Goal: Task Accomplishment & Management: Manage account settings

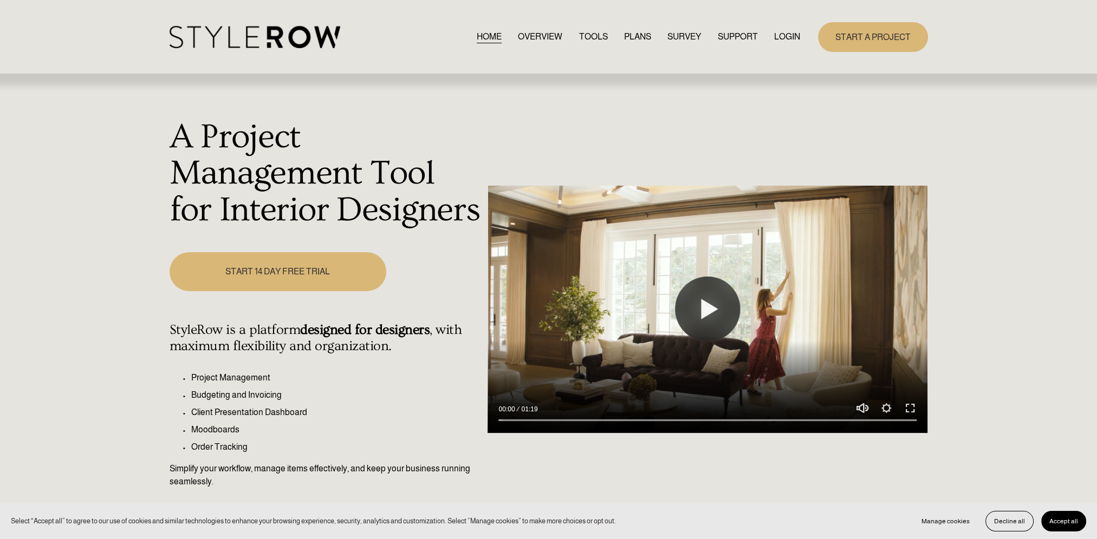
click at [793, 35] on link "LOGIN" at bounding box center [787, 37] width 26 height 15
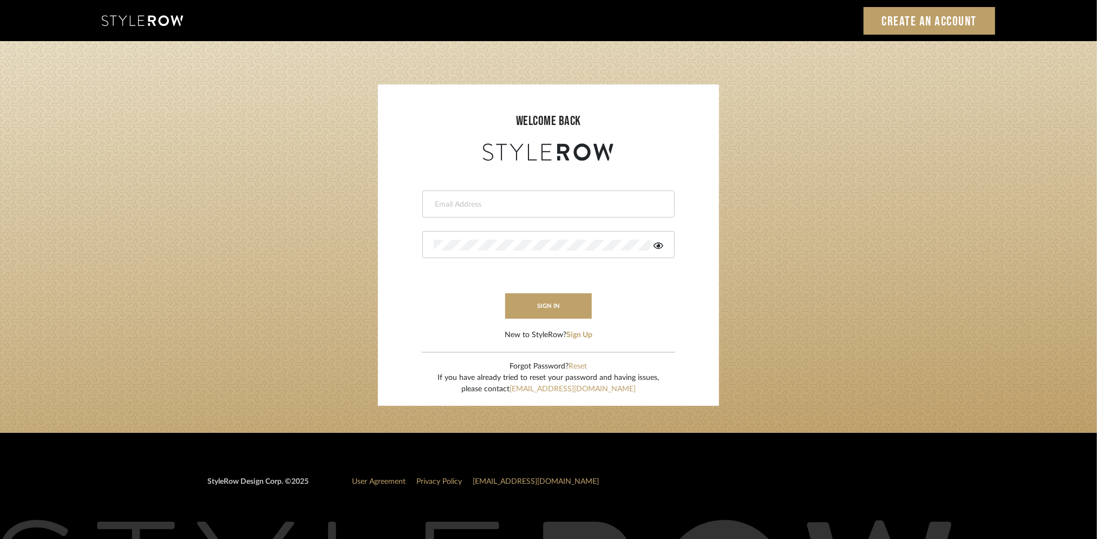
click at [506, 195] on div at bounding box center [548, 204] width 252 height 27
click at [487, 204] on input "dkriston" at bounding box center [540, 204] width 212 height 11
type input "dkriston@morgantewilson.com"
click at [546, 308] on button "sign in" at bounding box center [548, 306] width 87 height 25
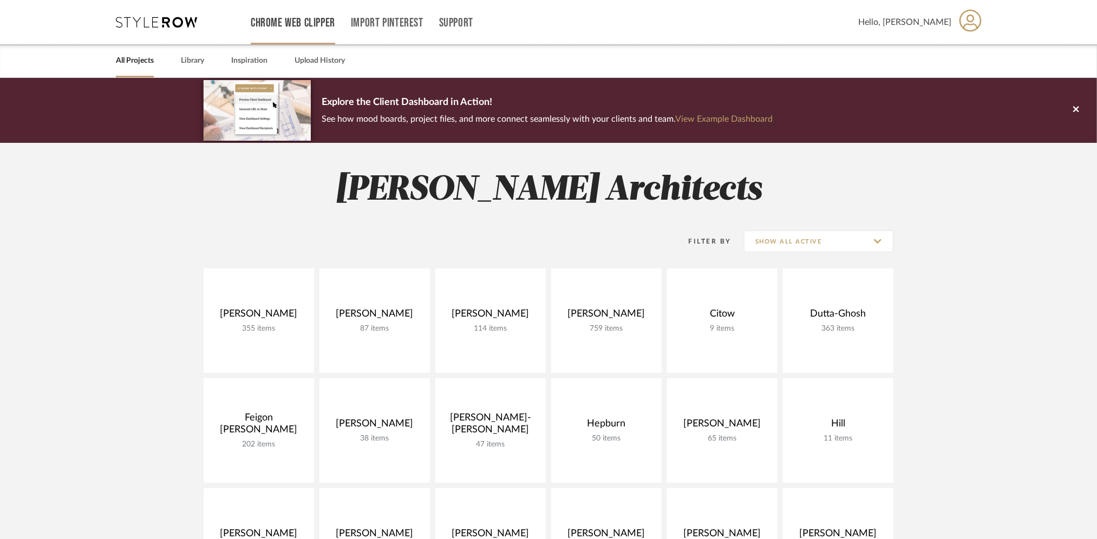
click at [290, 24] on link "Chrome Web Clipper" at bounding box center [293, 22] width 84 height 9
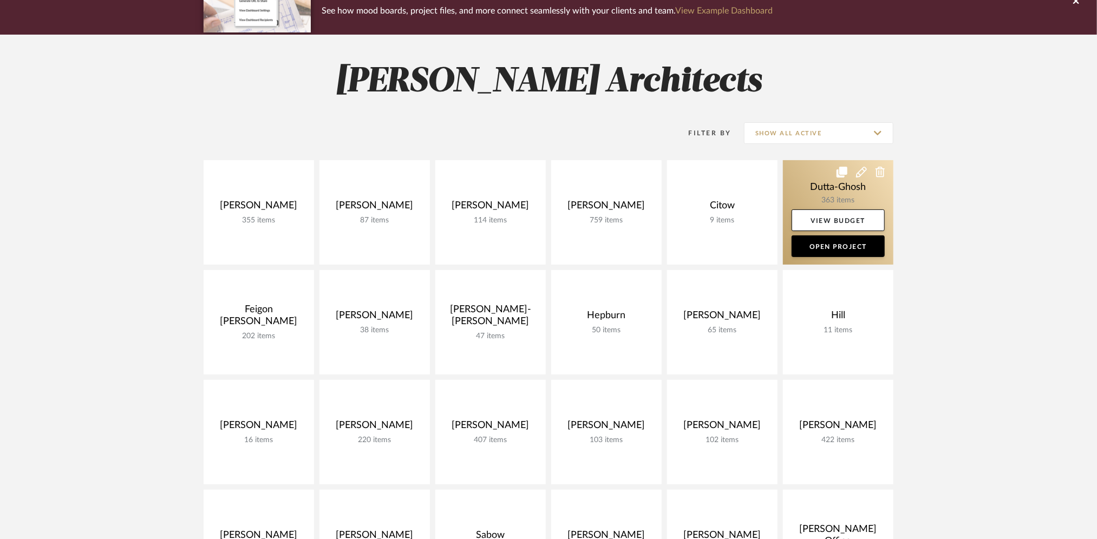
click at [807, 185] on link at bounding box center [838, 212] width 110 height 105
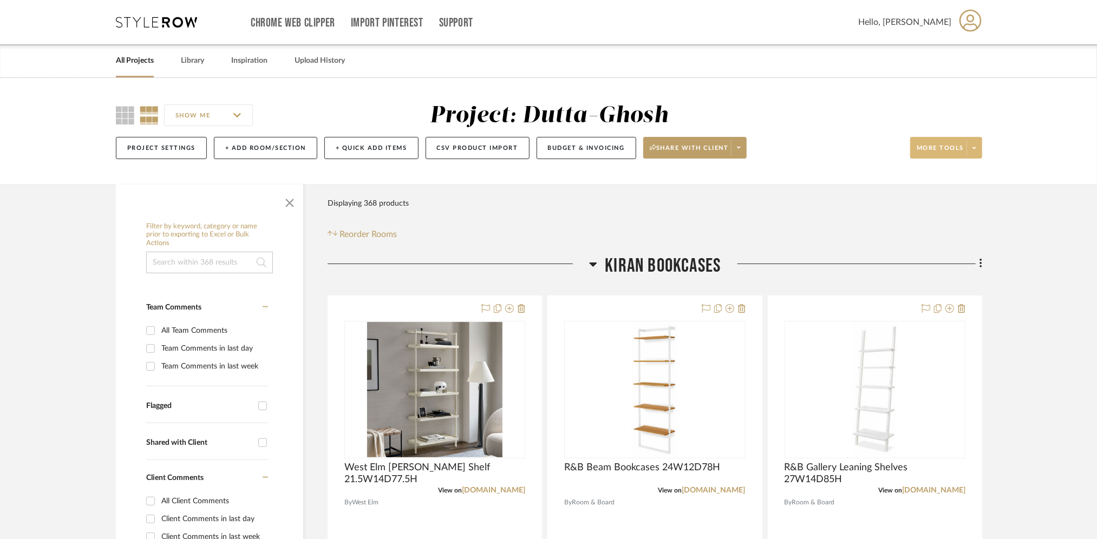
click at [973, 147] on icon at bounding box center [975, 148] width 4 height 2
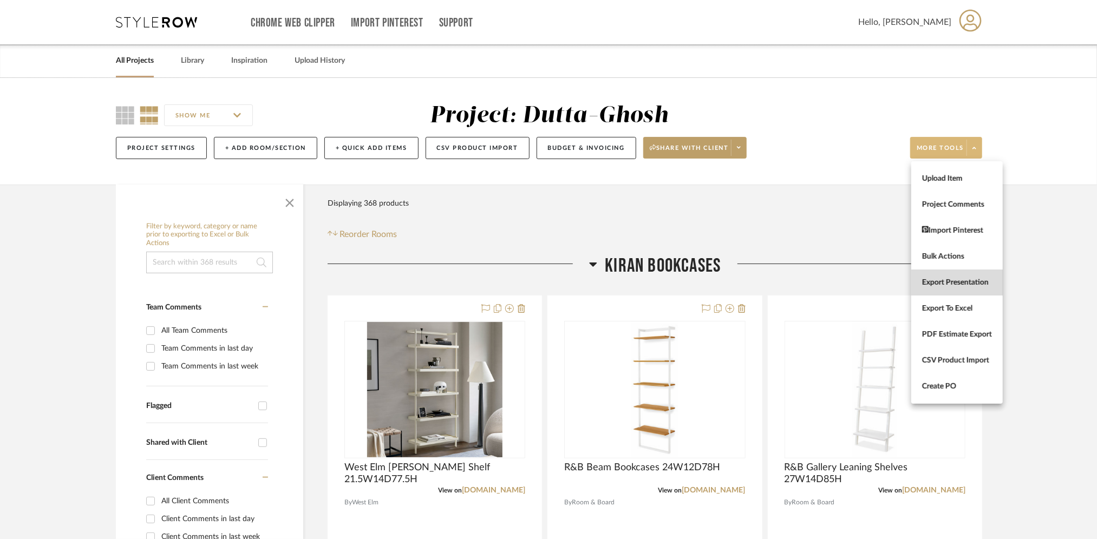
click at [957, 283] on span "Export Presentation" at bounding box center [957, 282] width 70 height 9
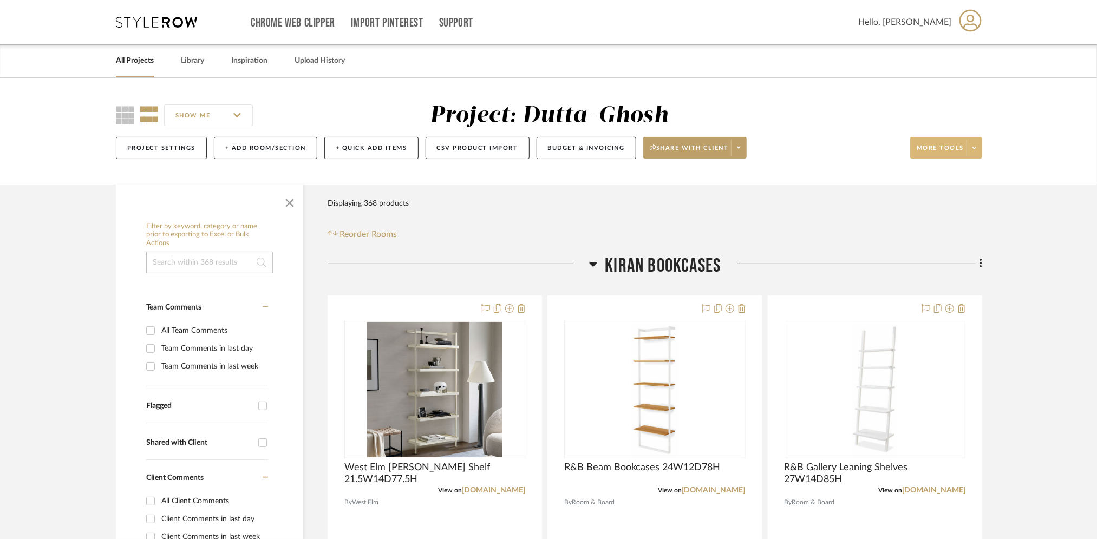
click at [945, 148] on span "More tools" at bounding box center [940, 152] width 47 height 16
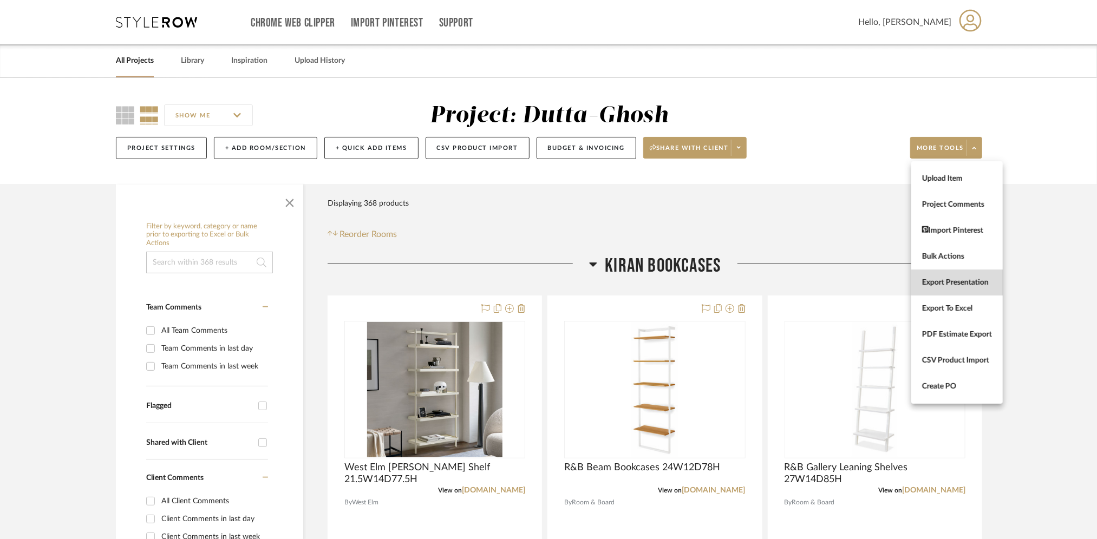
click at [960, 281] on span "Export Presentation" at bounding box center [957, 282] width 70 height 9
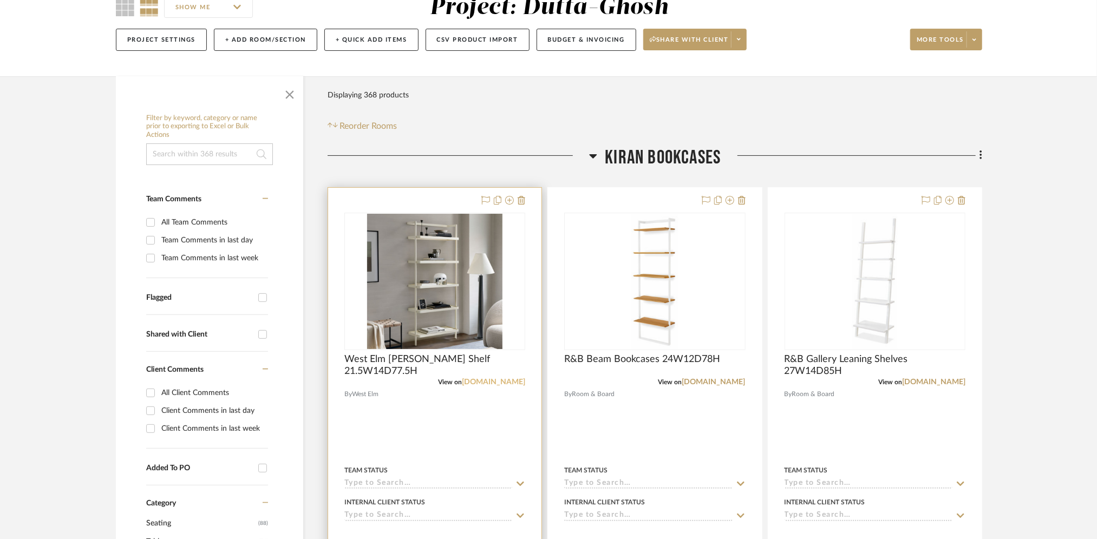
click at [498, 381] on link "[DOMAIN_NAME]" at bounding box center [493, 383] width 63 height 8
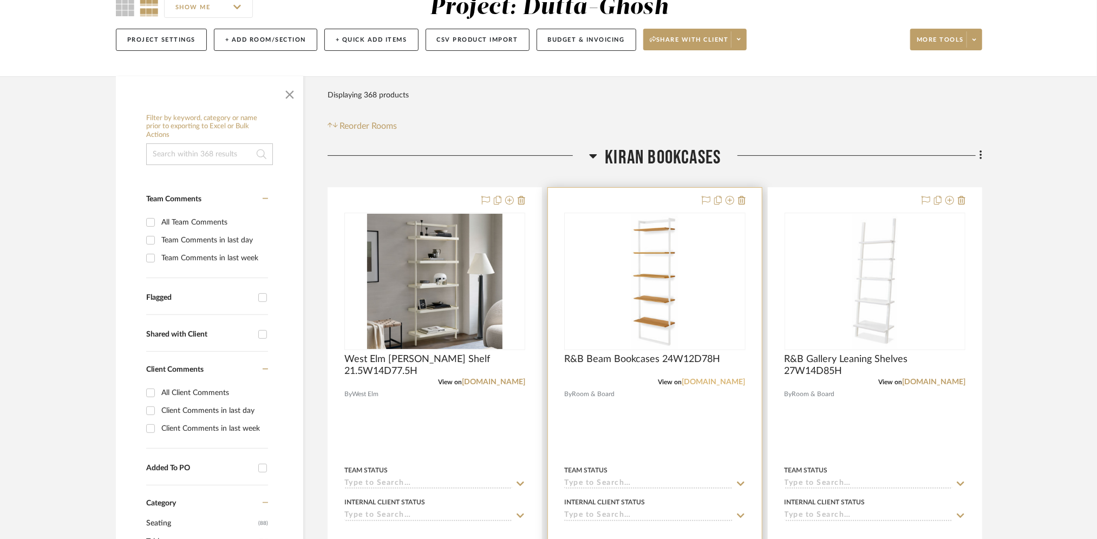
click at [713, 379] on link "[DOMAIN_NAME]" at bounding box center [713, 383] width 63 height 8
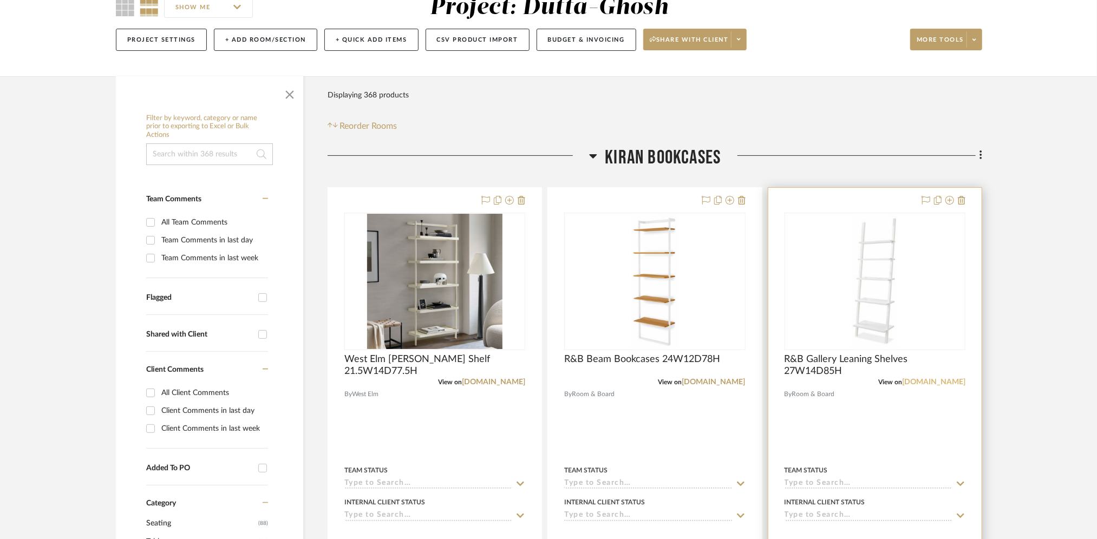
click at [927, 379] on link "[DOMAIN_NAME]" at bounding box center [933, 383] width 63 height 8
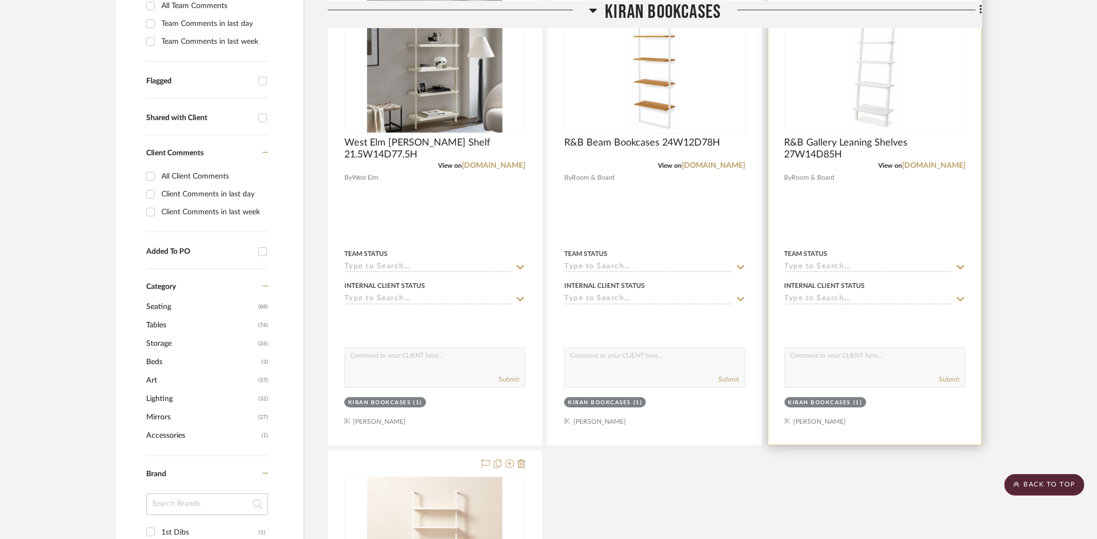
scroll to position [542, 0]
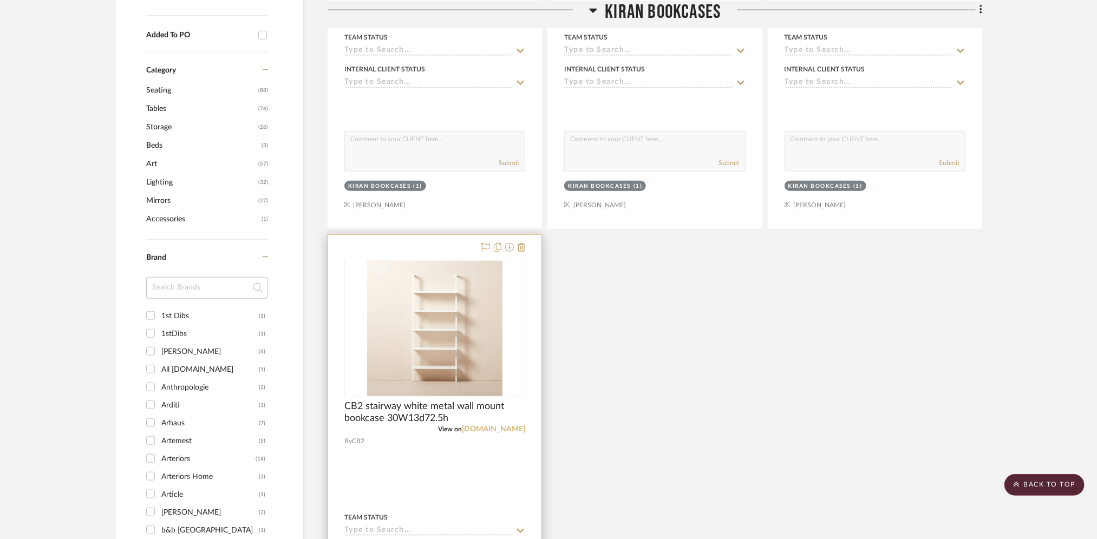
click at [512, 426] on link "[DOMAIN_NAME]" at bounding box center [493, 430] width 63 height 8
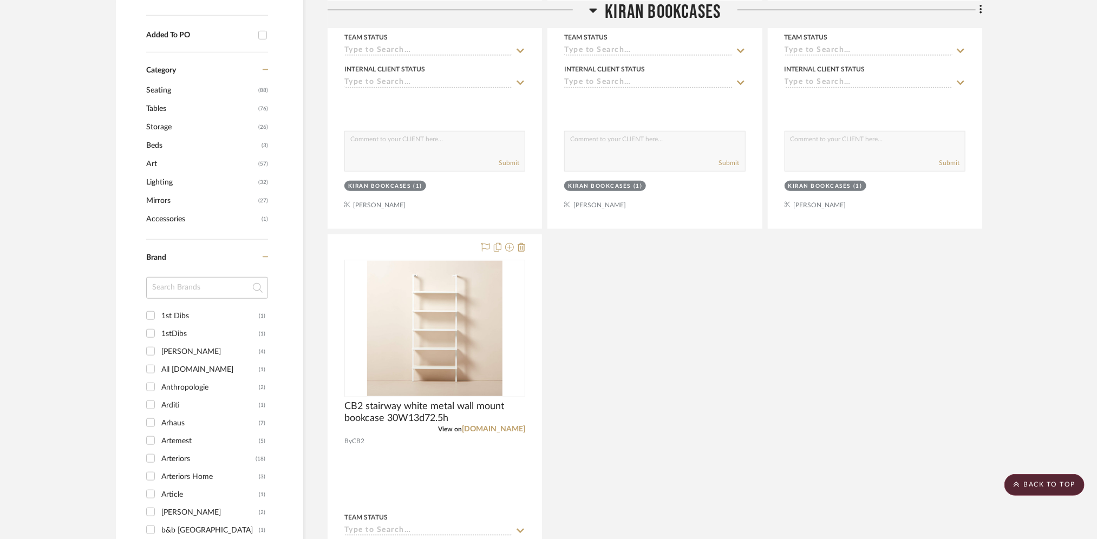
scroll to position [0, 0]
